Goal: Task Accomplishment & Management: Use online tool/utility

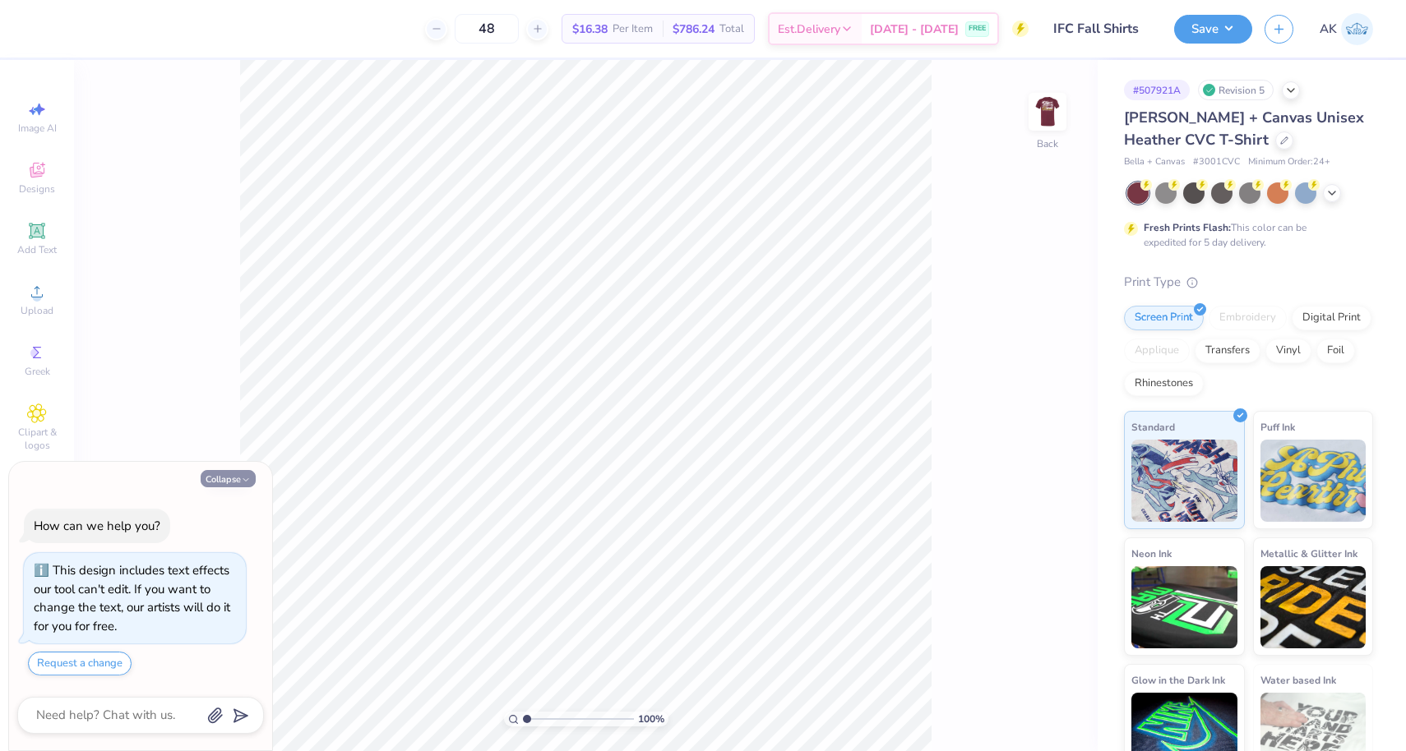
click at [242, 479] on icon "button" at bounding box center [246, 480] width 10 height 10
type textarea "x"
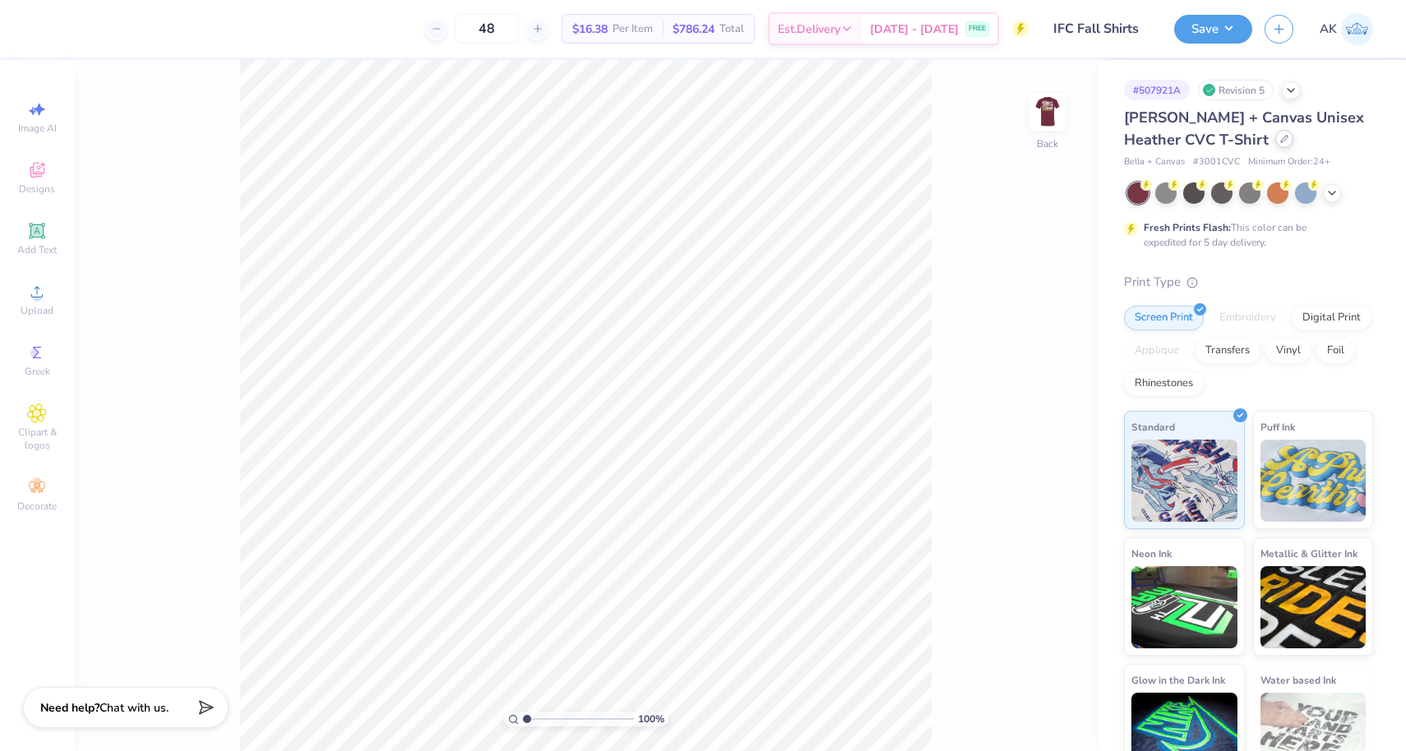
click at [1275, 146] on div at bounding box center [1284, 139] width 18 height 18
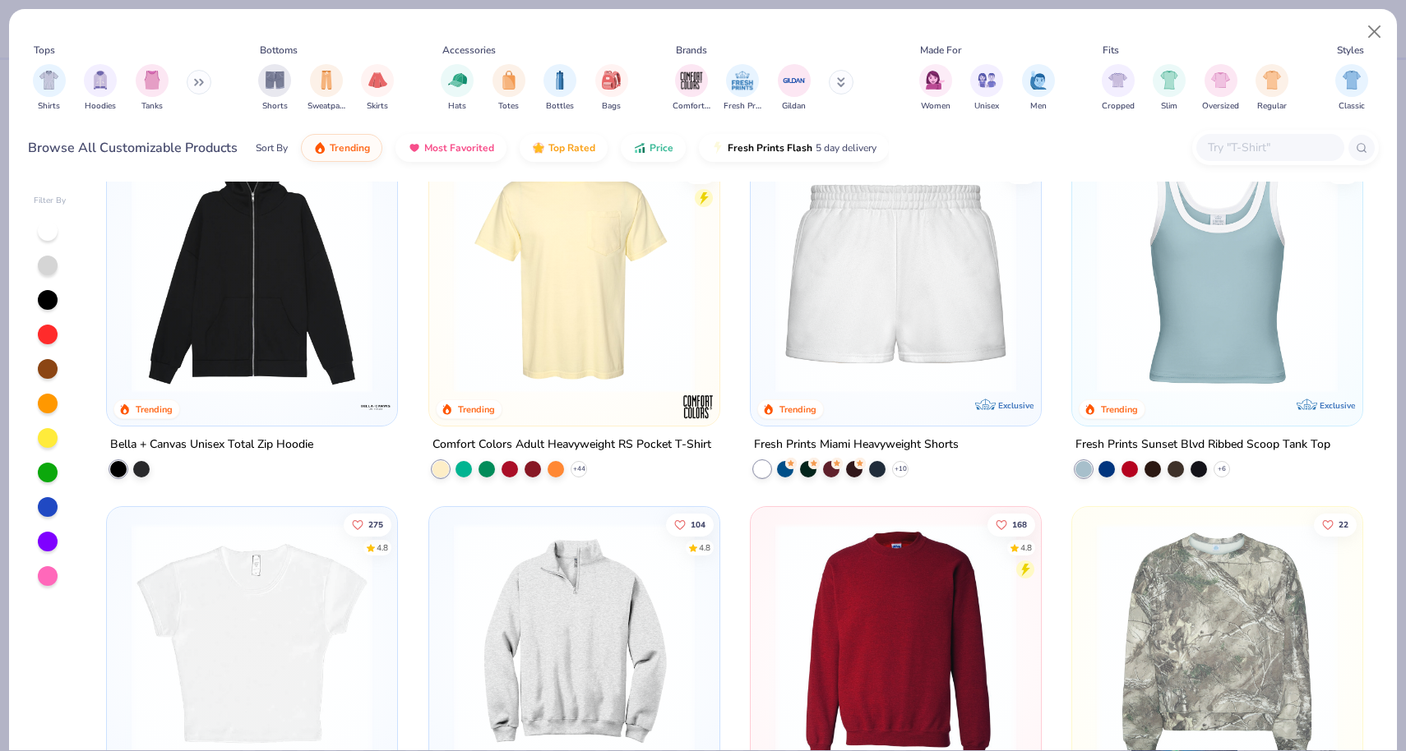
scroll to position [1170, 0]
click at [563, 363] on img at bounding box center [574, 273] width 257 height 241
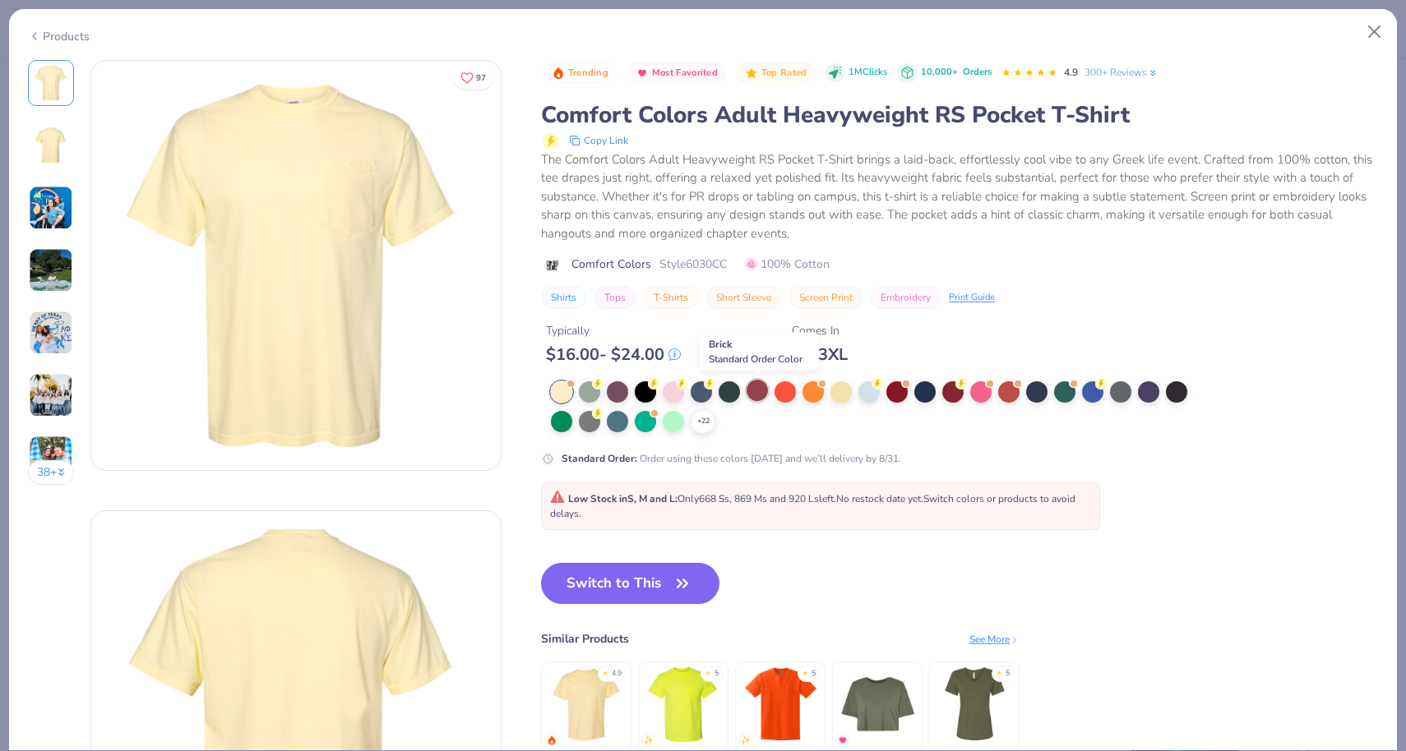
click at [760, 396] on div at bounding box center [757, 390] width 21 height 21
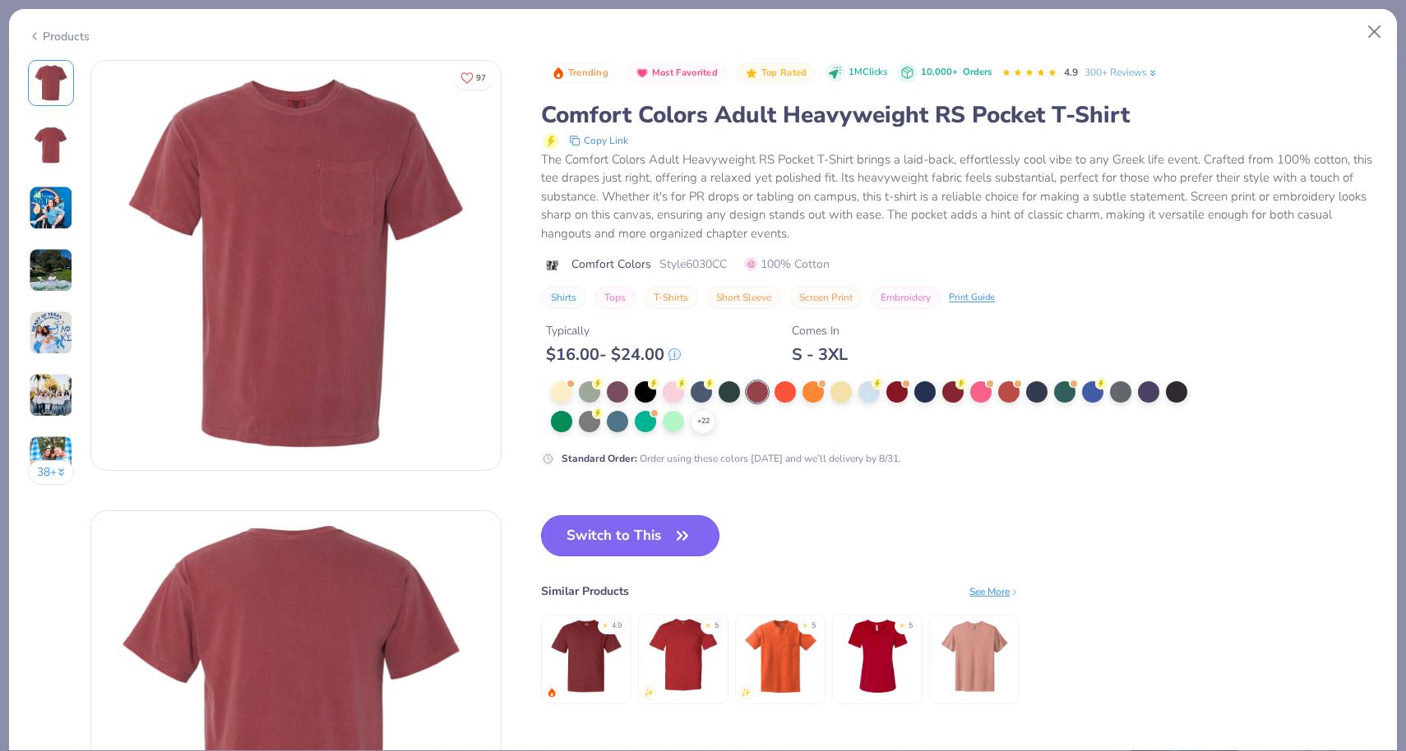
click at [560, 536] on button "Switch to This" at bounding box center [630, 535] width 178 height 41
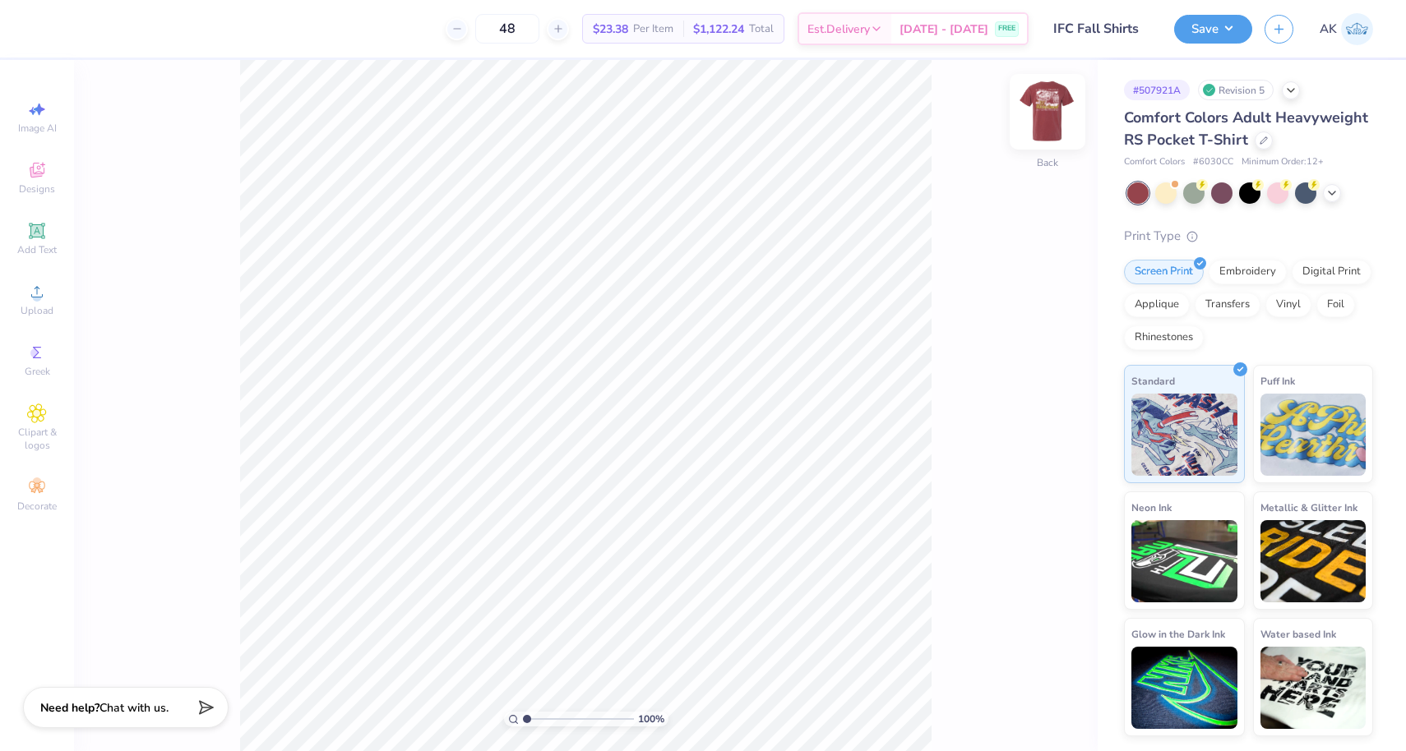
click at [1055, 107] on img at bounding box center [1048, 112] width 66 height 66
click at [1053, 119] on img at bounding box center [1048, 112] width 66 height 66
click at [1217, 35] on button "Save" at bounding box center [1213, 26] width 78 height 29
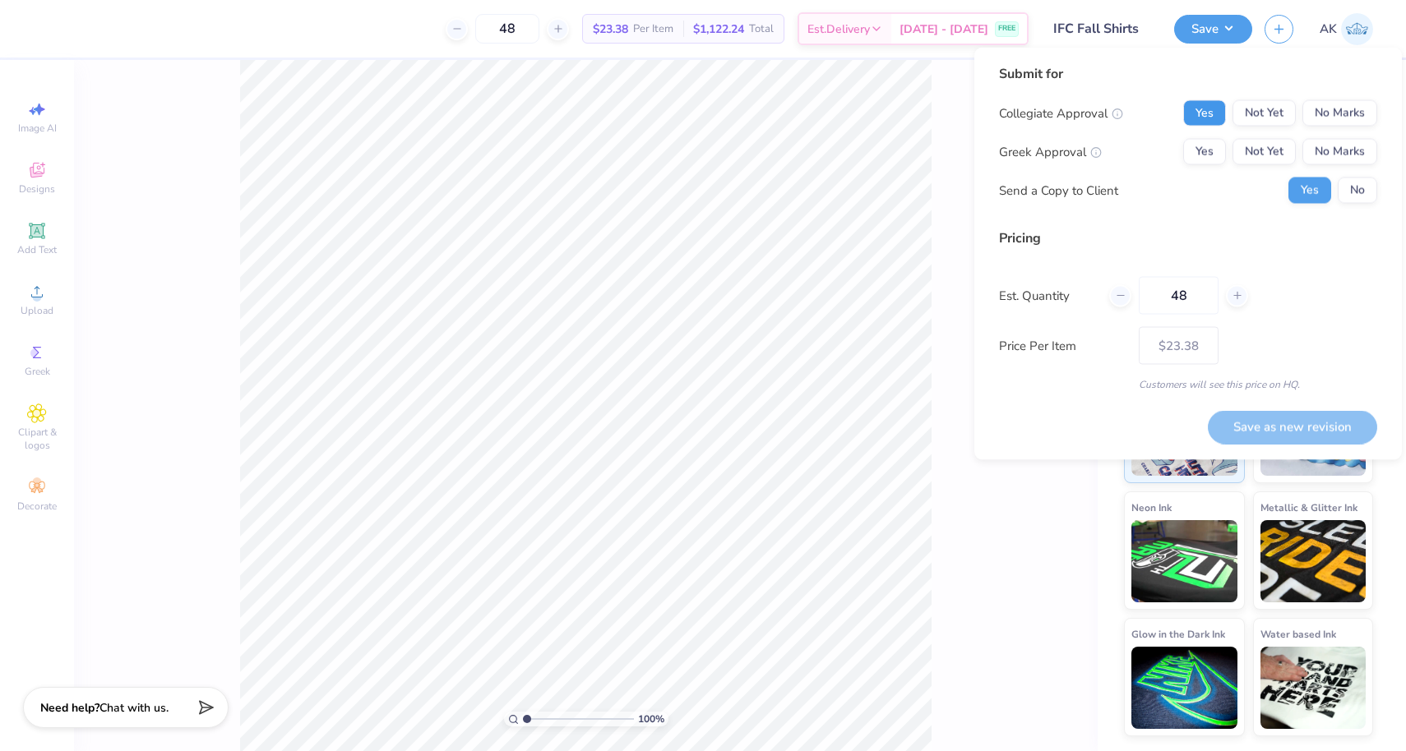
click at [1213, 122] on button "Yes" at bounding box center [1204, 113] width 43 height 26
click at [1321, 168] on div "Collegiate Approval Yes Not Yet No Marks Greek Approval Yes Not Yet No Marks Se…" at bounding box center [1188, 152] width 378 height 104
click at [1321, 164] on div "Collegiate Approval Yes Not Yet No Marks Greek Approval Yes Not Yet No Marks Se…" at bounding box center [1188, 152] width 378 height 104
click at [1321, 159] on button "No Marks" at bounding box center [1339, 152] width 75 height 26
click at [1347, 202] on button "No" at bounding box center [1357, 191] width 39 height 26
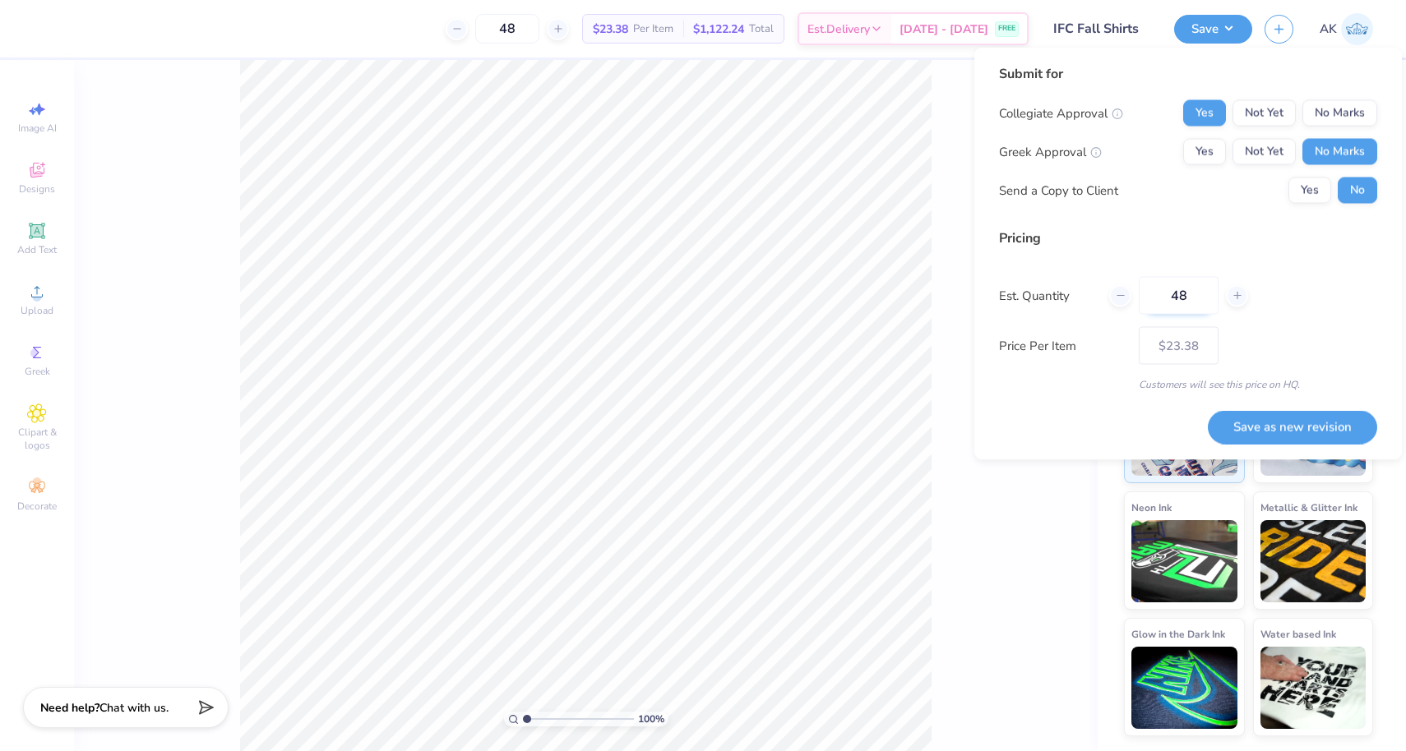
drag, startPoint x: 1186, startPoint y: 286, endPoint x: 1158, endPoint y: 288, distance: 28.0
click at [1158, 288] on input "48" at bounding box center [1179, 296] width 80 height 38
drag, startPoint x: 1170, startPoint y: 289, endPoint x: 1196, endPoint y: 289, distance: 26.3
click at [1196, 289] on input "48" at bounding box center [1179, 296] width 80 height 38
type input "450"
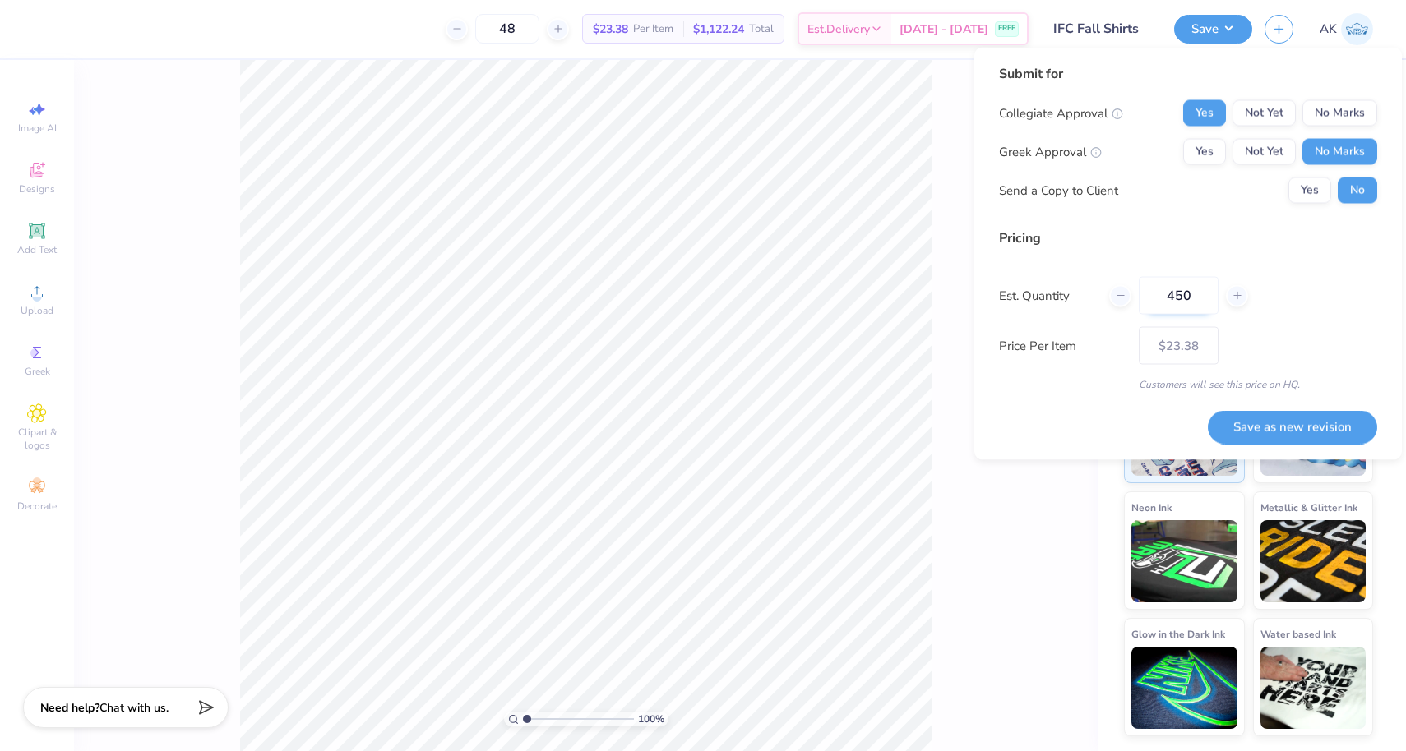
type input "450"
type input "$18.78"
type input "450"
click at [1216, 321] on div "Pricing Est. Quantity 450 Price Per Item $18.78 Customers will see this price o…" at bounding box center [1188, 311] width 378 height 164
click at [1284, 424] on button "Save as new revision" at bounding box center [1292, 427] width 169 height 34
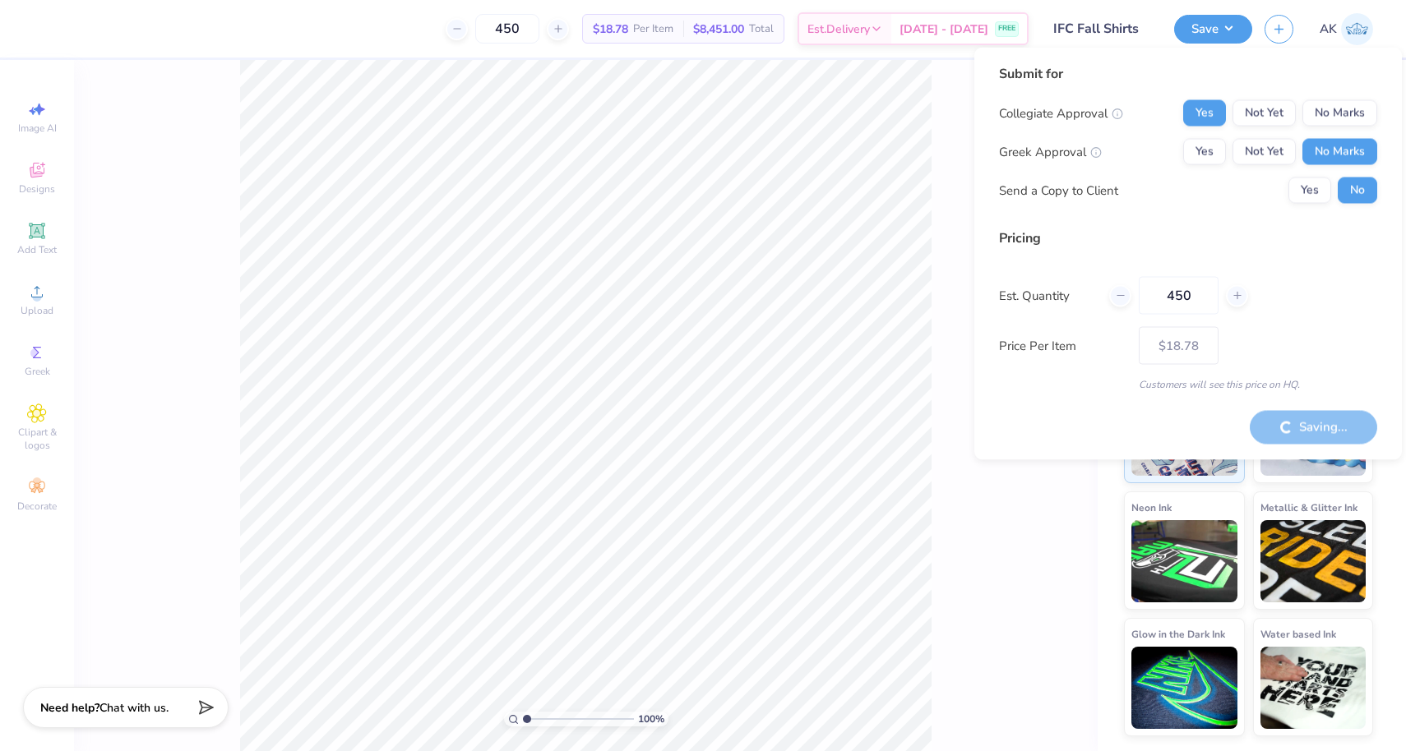
type input "– –"
